Goal: Task Accomplishment & Management: Complete application form

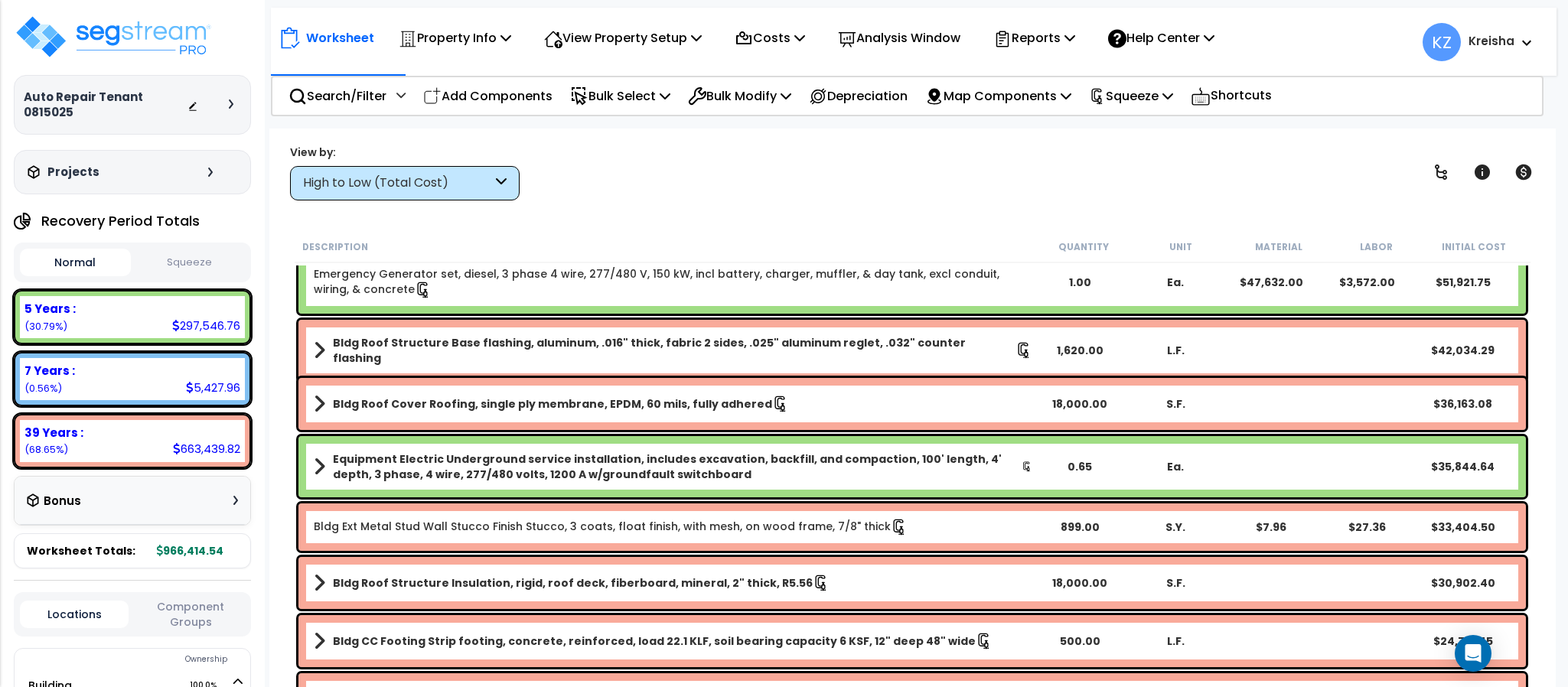
scroll to position [48, 0]
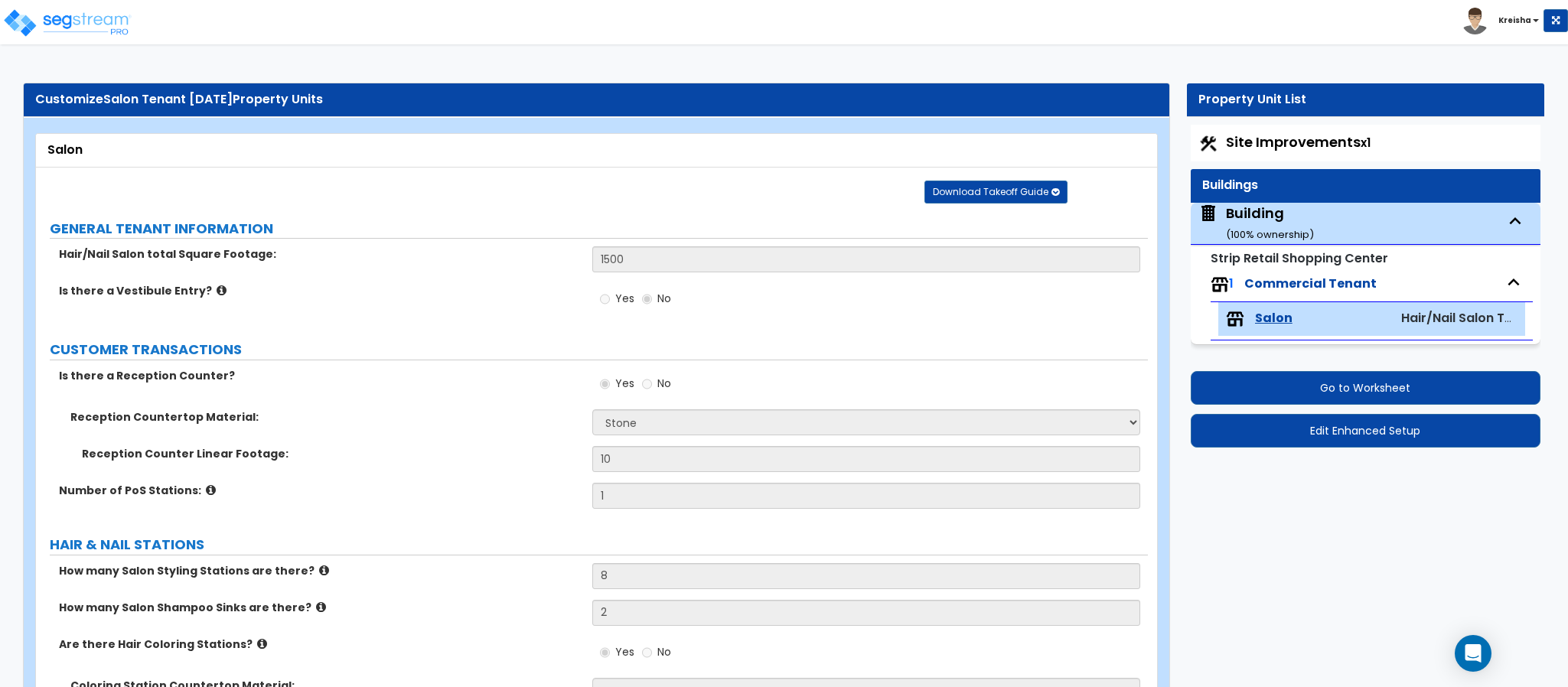
select select "3"
select select "2"
select select "6"
select select "3"
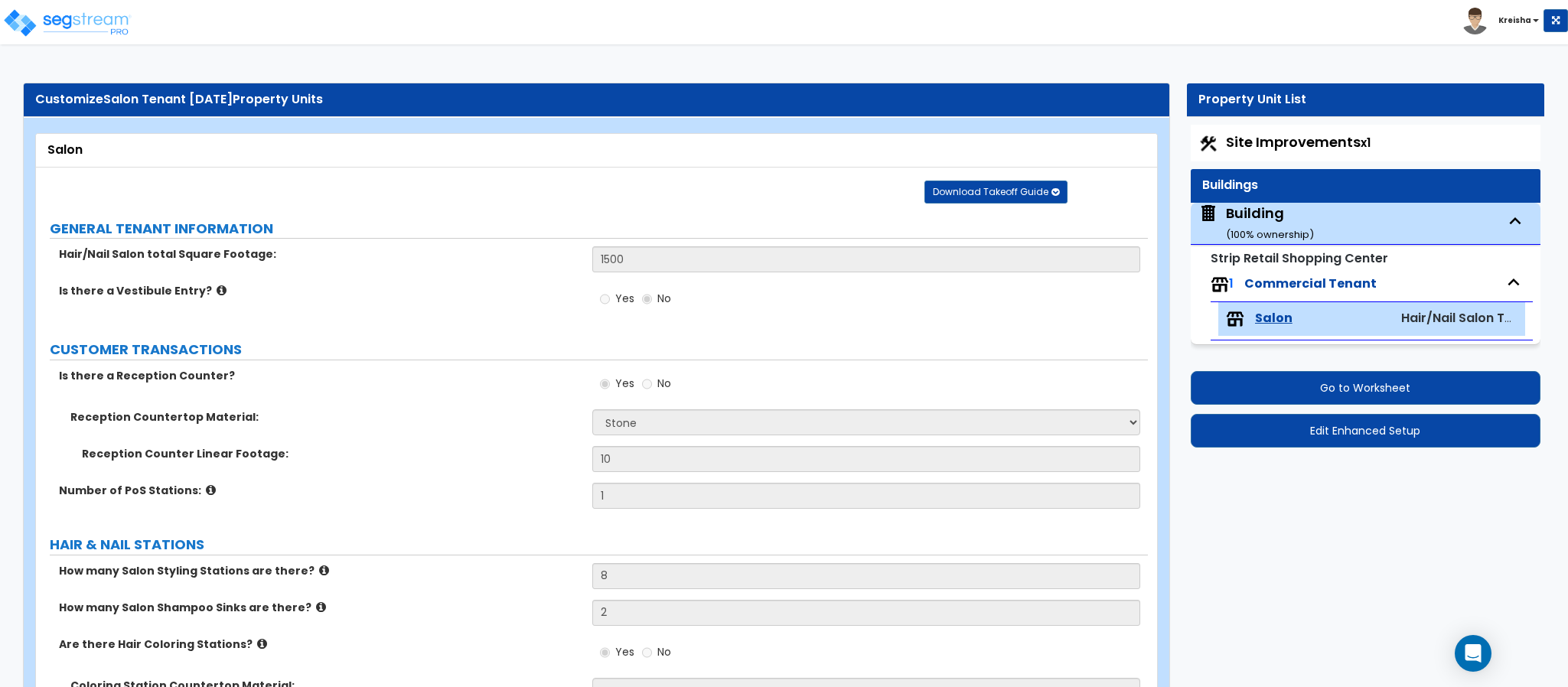
select select "1"
select select "2"
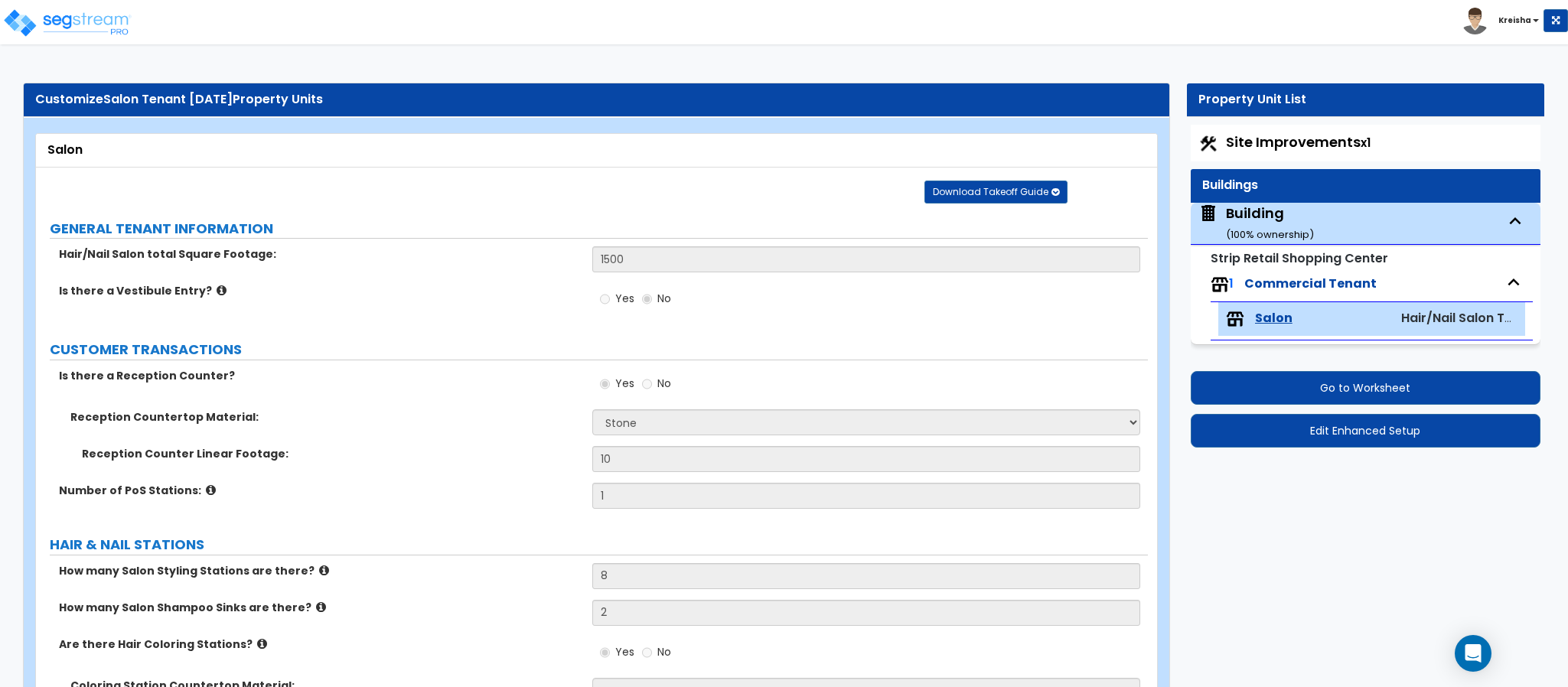
select select "2"
select select "1"
select select "2"
select select "1"
select select "6"
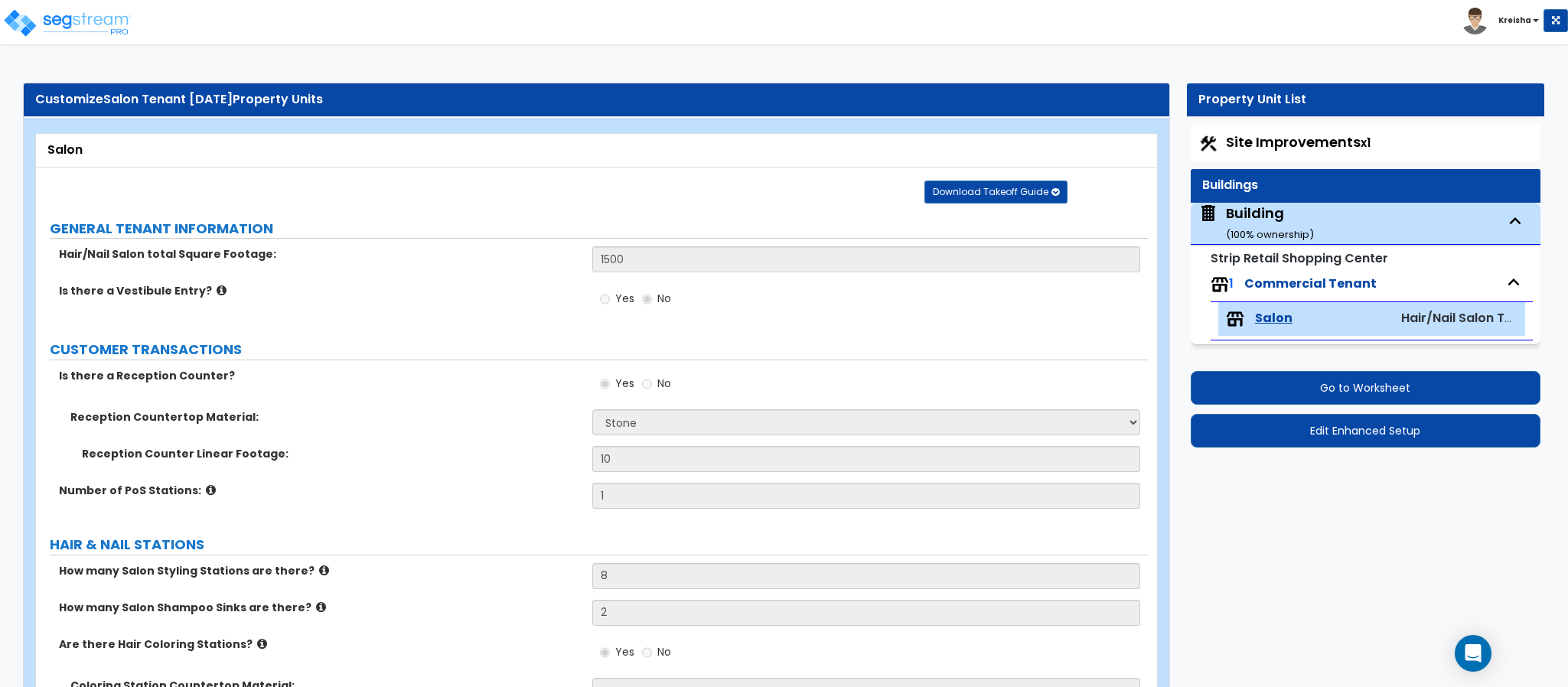
select select "1"
select select "3"
select select "1"
select select "2"
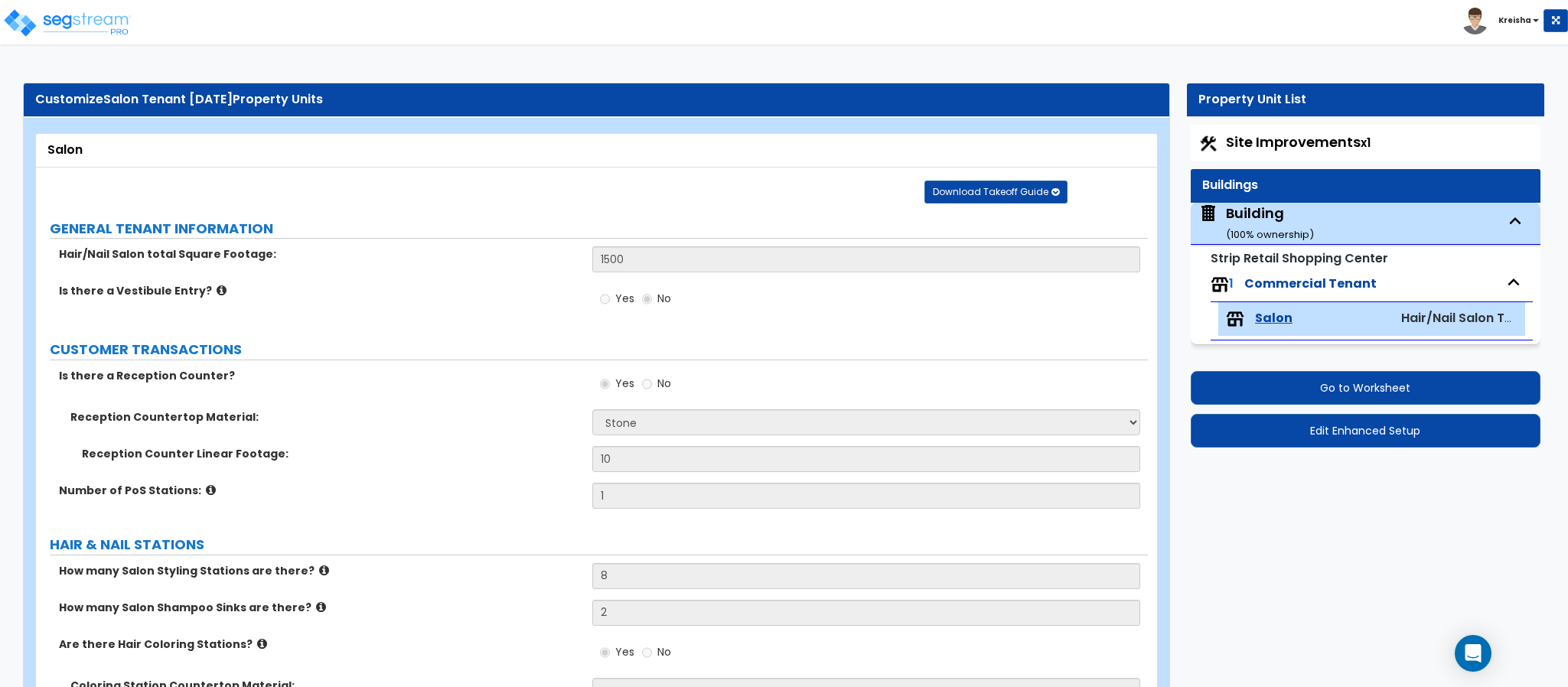
select select "2"
select select "1"
select select "2"
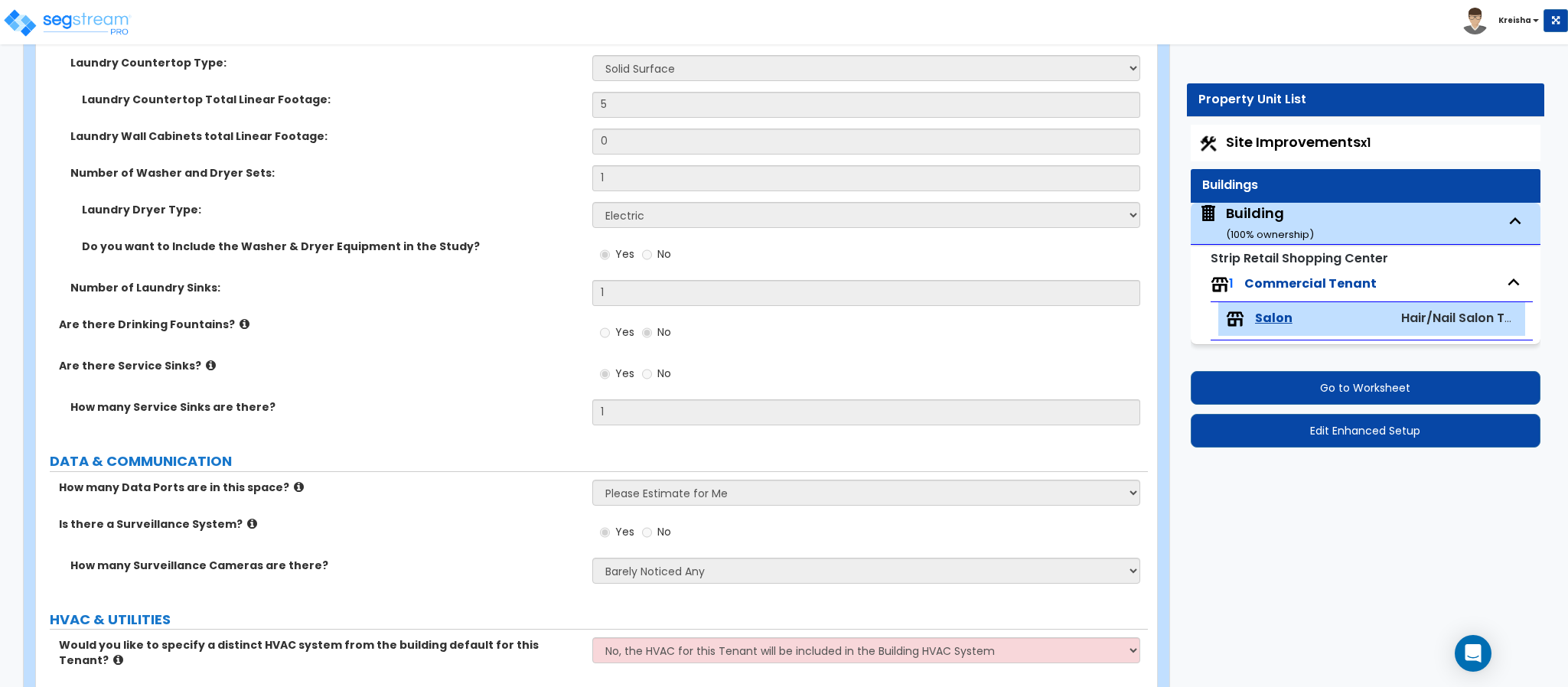
scroll to position [4367, 0]
